Goal: Find specific page/section: Find specific page/section

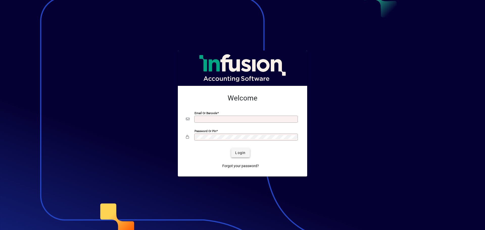
type input "**********"
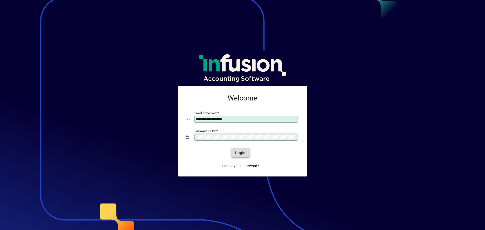
click at [240, 151] on span "Login" at bounding box center [240, 152] width 10 height 5
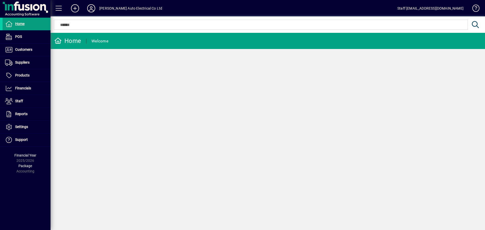
click at [72, 25] on input "text" at bounding box center [261, 25] width 406 height 6
click at [28, 53] on span at bounding box center [27, 50] width 48 height 12
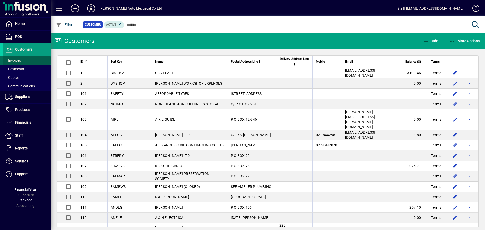
click at [18, 62] on span "Invoices" at bounding box center [13, 60] width 16 height 4
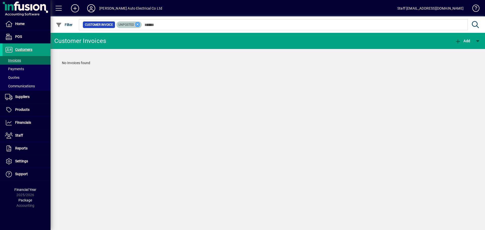
click at [138, 23] on icon at bounding box center [137, 24] width 5 height 5
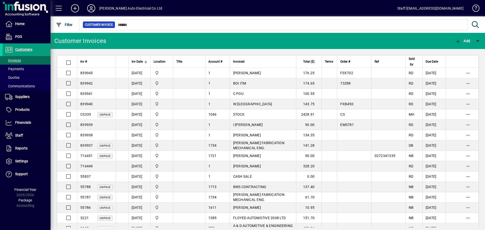
click at [92, 8] on icon at bounding box center [91, 8] width 10 height 8
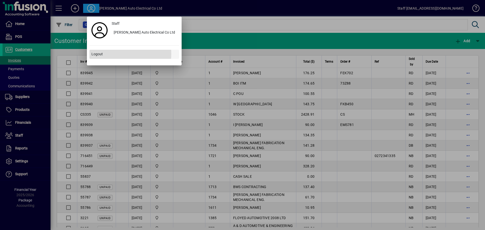
click at [106, 54] on span at bounding box center [134, 54] width 90 height 12
